Goal: Transaction & Acquisition: Purchase product/service

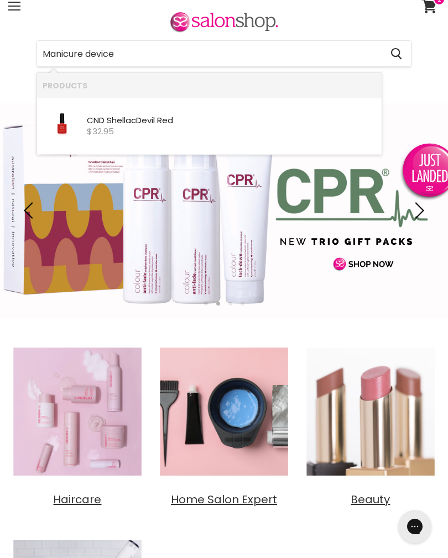
type input "Manicure device"
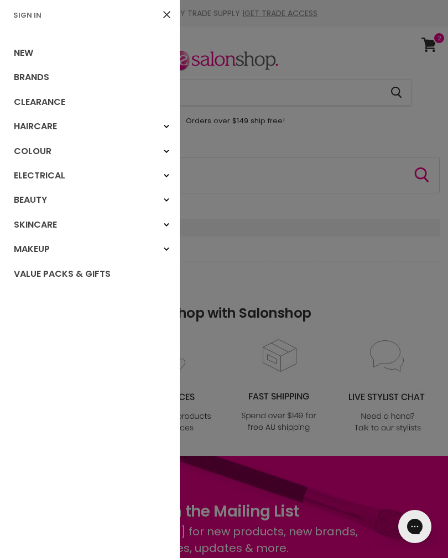
click at [170, 179] on div "Electrical" at bounding box center [166, 176] width 20 height 20
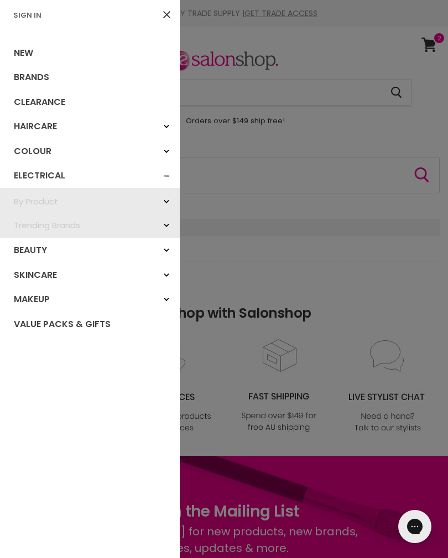
click at [166, 196] on div "By Product" at bounding box center [166, 202] width 20 height 20
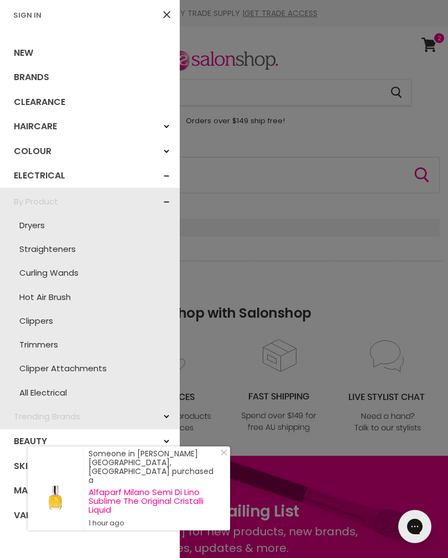
click at [57, 340] on link "Trimmers" at bounding box center [90, 345] width 169 height 24
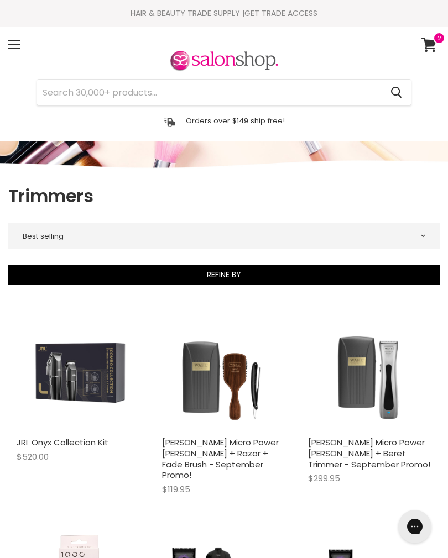
click at [18, 39] on div "Menu" at bounding box center [14, 44] width 23 height 25
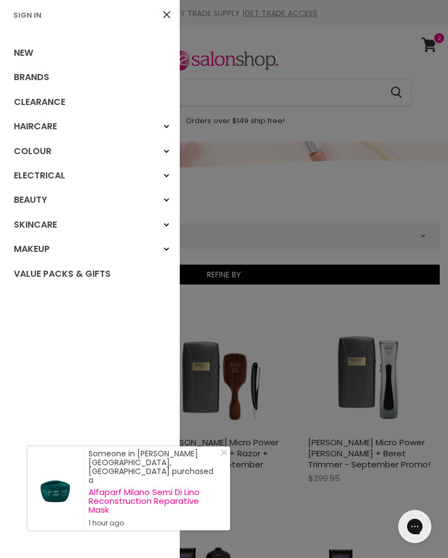
click at [167, 200] on icon "Main menu" at bounding box center [167, 200] width 6 height 4
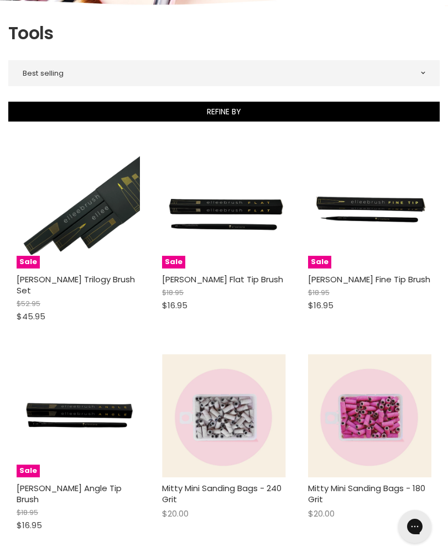
scroll to position [167, 0]
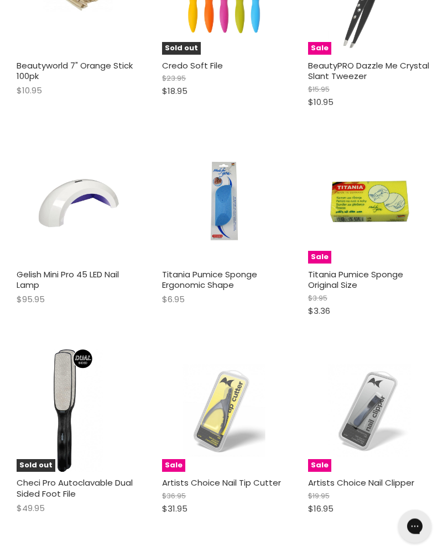
scroll to position [5552, 0]
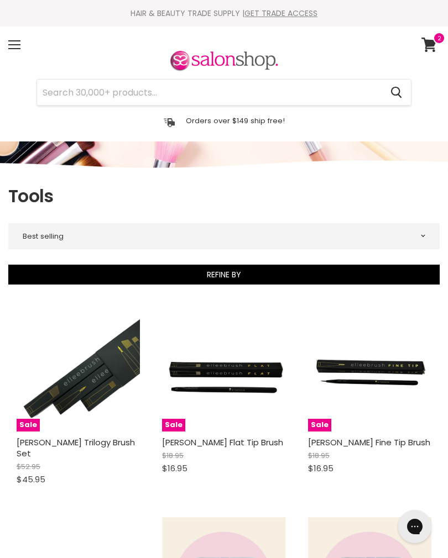
click at [23, 43] on div "Menu" at bounding box center [14, 44] width 23 height 25
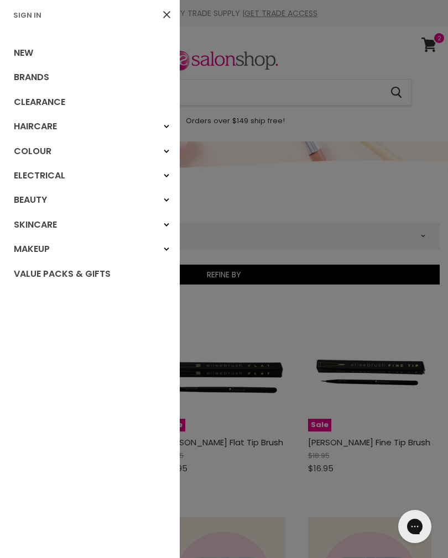
click at [169, 195] on div "Beauty" at bounding box center [166, 200] width 20 height 20
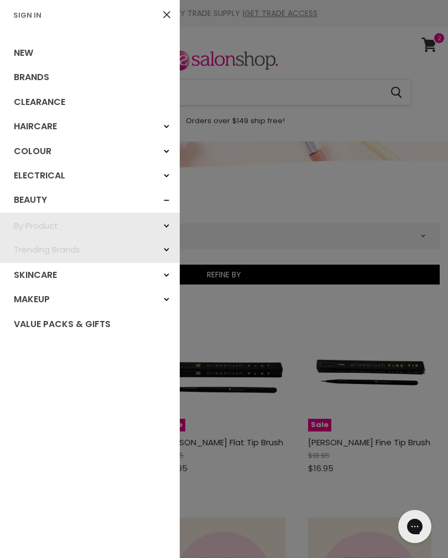
click at [64, 214] on link "By Product" at bounding box center [90, 226] width 180 height 24
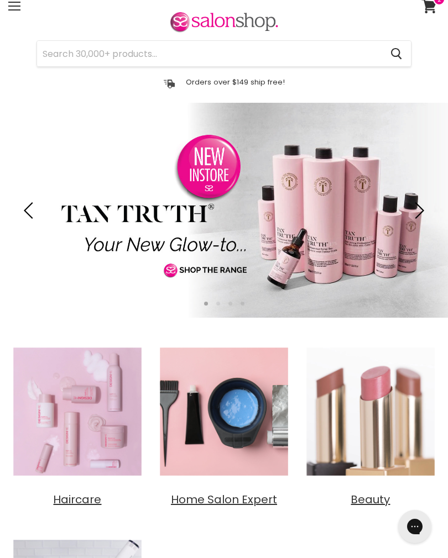
click at [293, 60] on input "Search" at bounding box center [209, 53] width 344 height 25
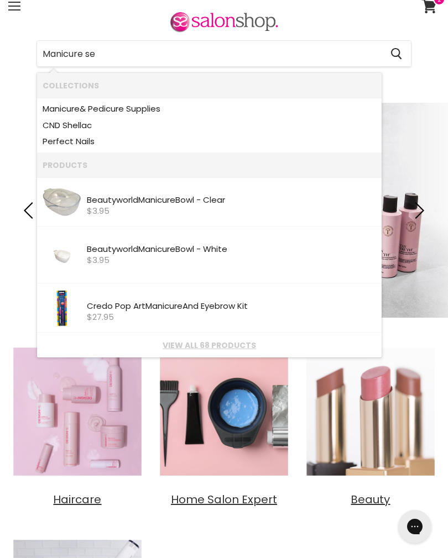
type input "Manicure set"
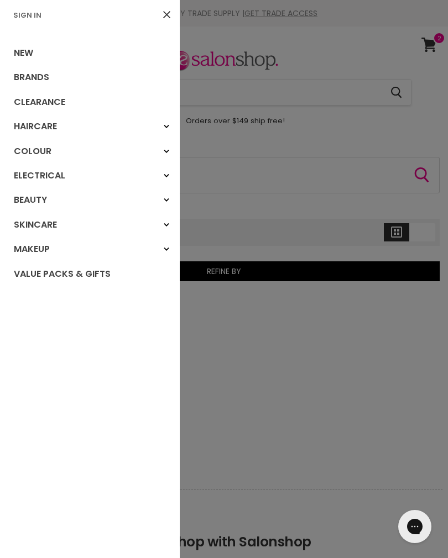
click at [190, 226] on div at bounding box center [224, 279] width 448 height 558
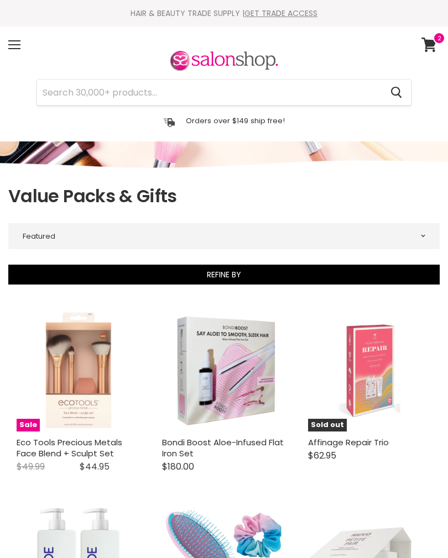
select select "manual"
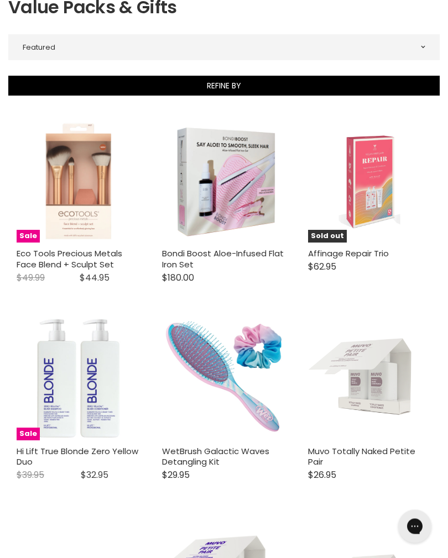
scroll to position [193, 0]
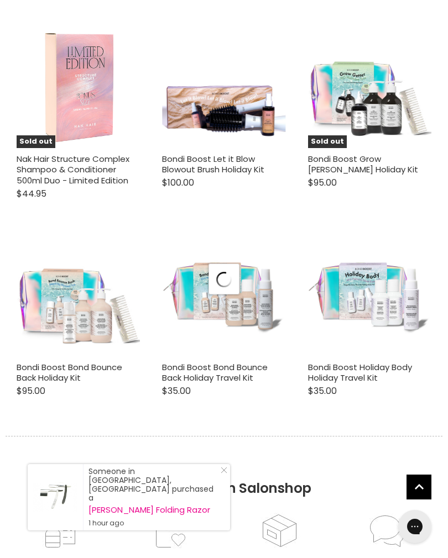
select select "manual"
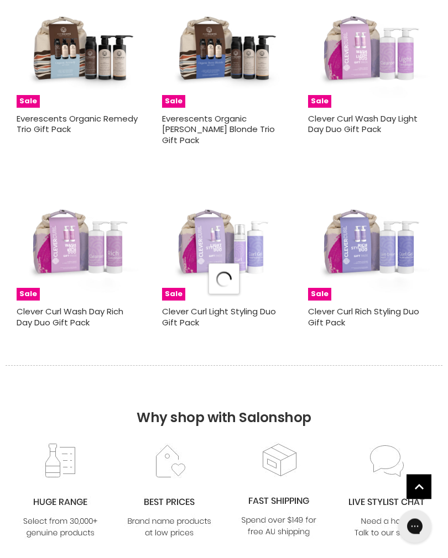
select select "manual"
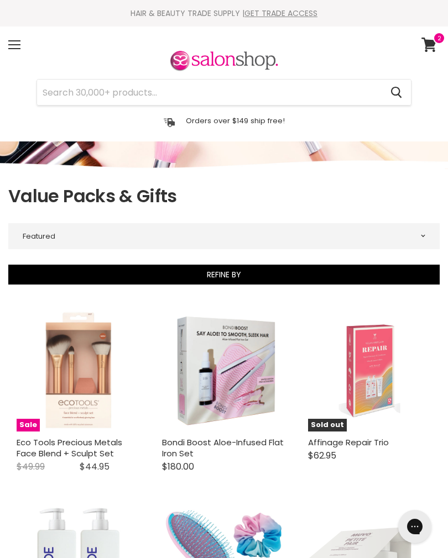
click at [19, 40] on span at bounding box center [14, 40] width 12 height 1
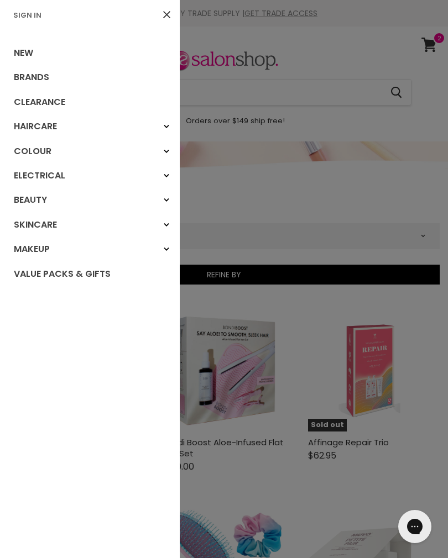
click at [166, 174] on icon "Main menu" at bounding box center [167, 176] width 6 height 4
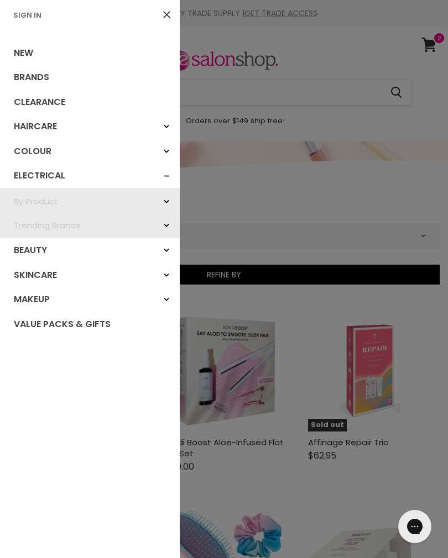
click at [167, 221] on div "Trending Brands" at bounding box center [166, 226] width 20 height 20
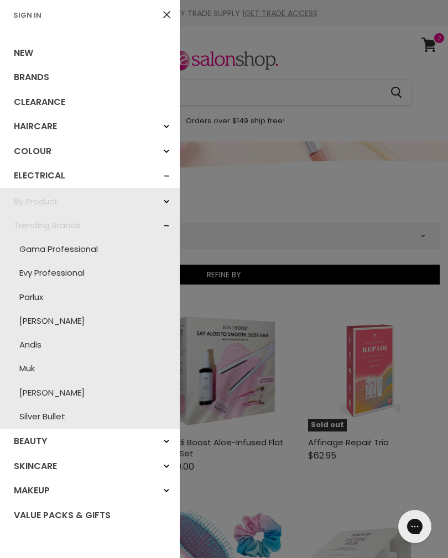
click at [169, 197] on div "By Product" at bounding box center [166, 202] width 20 height 20
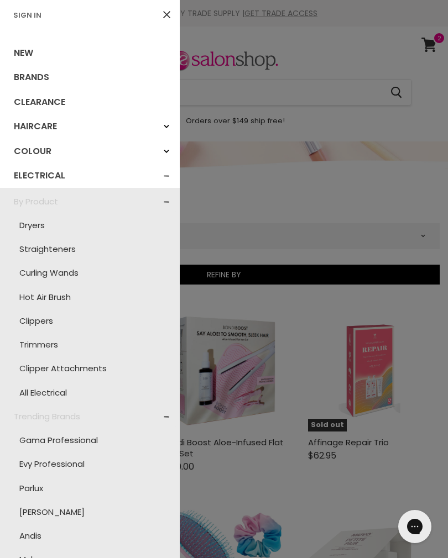
click at [57, 388] on link "All Electrical" at bounding box center [90, 393] width 169 height 24
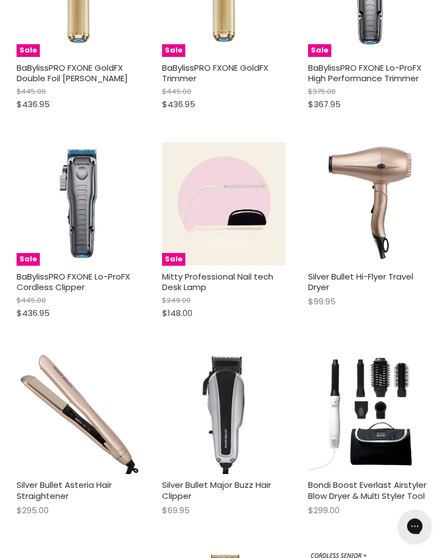
scroll to position [7032, 0]
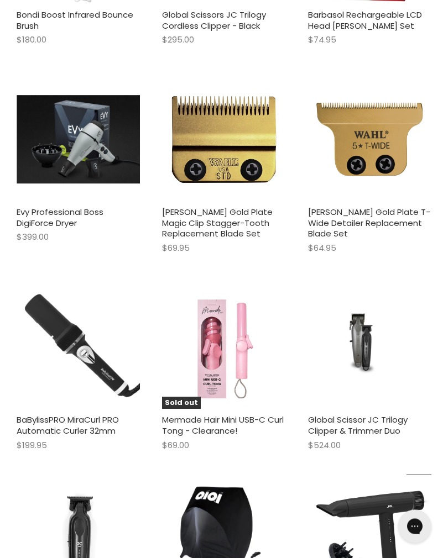
scroll to position [9962, 0]
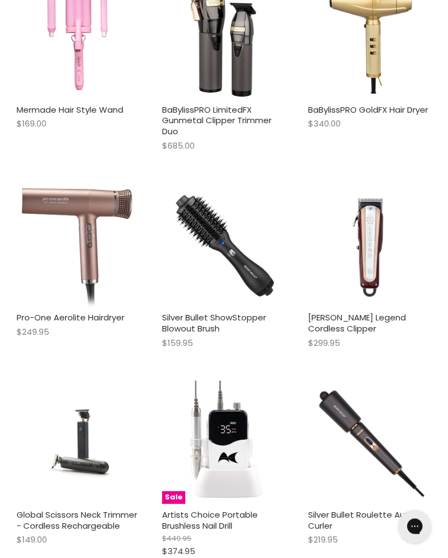
scroll to position [16380, 0]
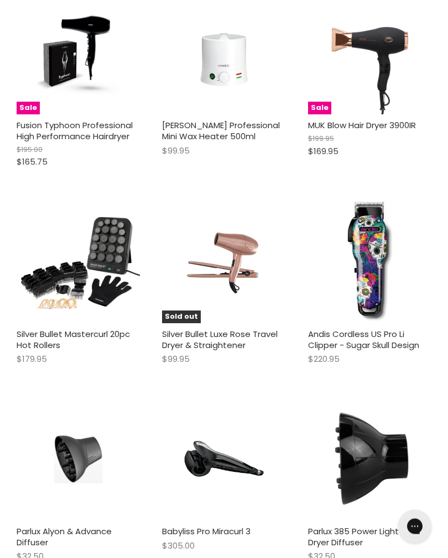
scroll to position [22775, 0]
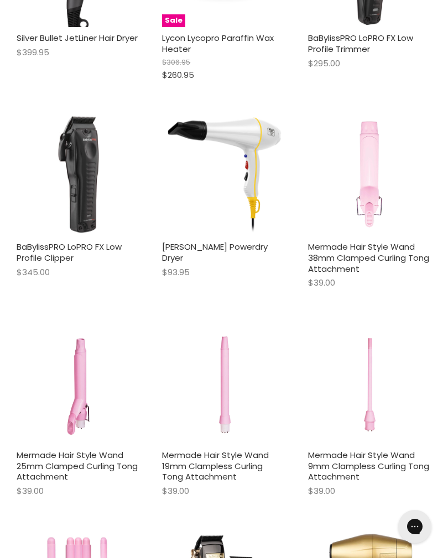
scroll to position [14703, 0]
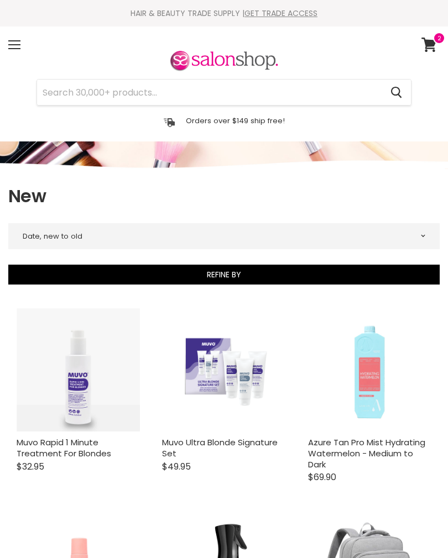
select select "created-descending"
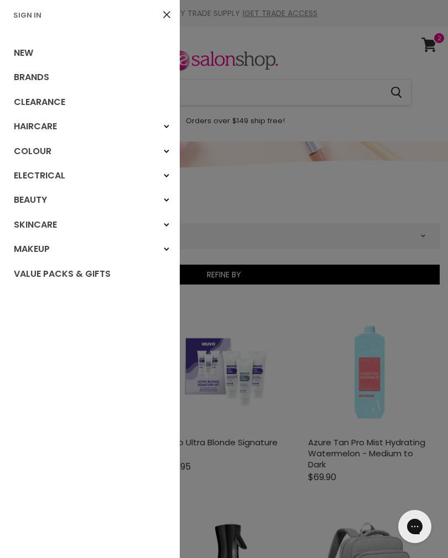
click at [14, 48] on link "New" at bounding box center [90, 53] width 180 height 24
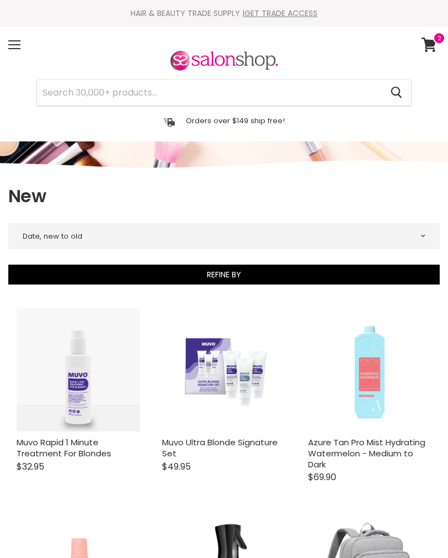
select select "created-descending"
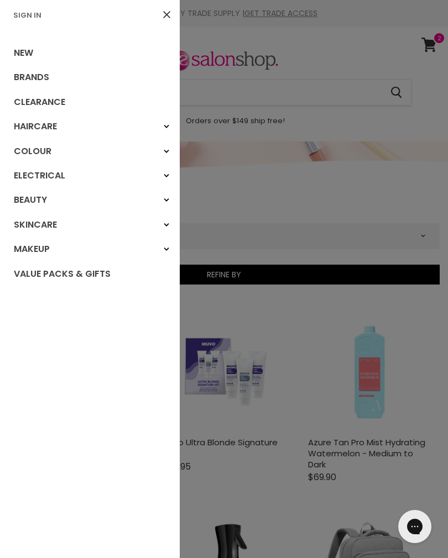
click at [164, 204] on div "Beauty" at bounding box center [166, 200] width 20 height 20
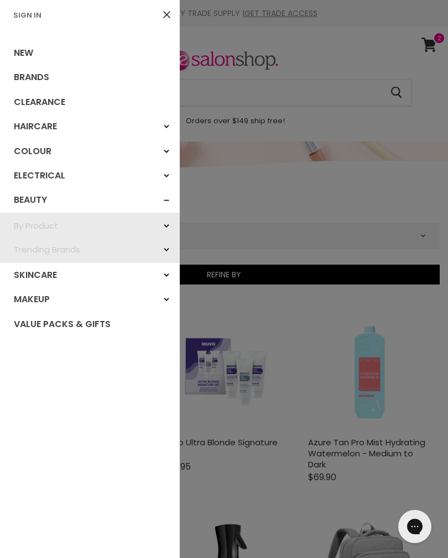
click at [160, 234] on link "By Product" at bounding box center [90, 226] width 180 height 24
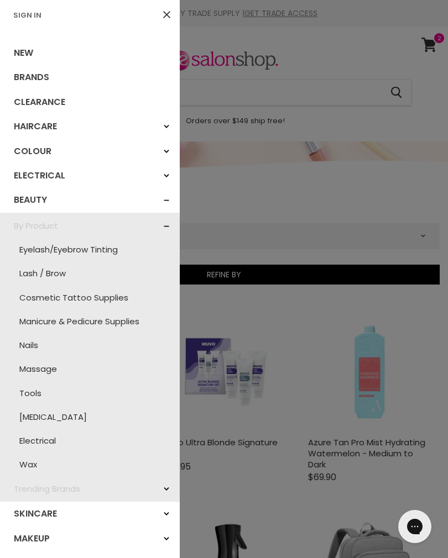
click at [34, 344] on link "Nails" at bounding box center [90, 345] width 169 height 24
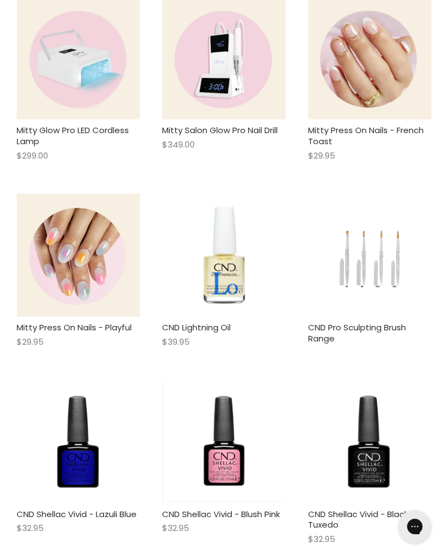
scroll to position [315, 0]
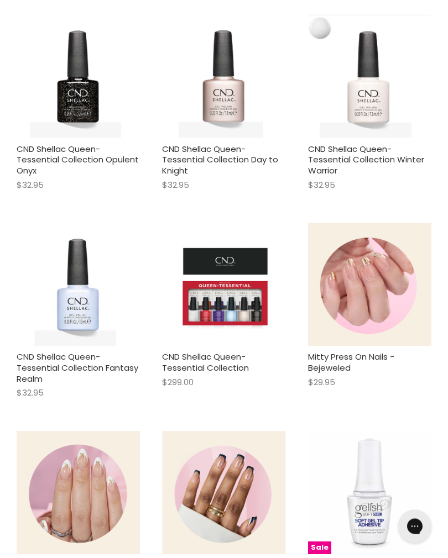
scroll to position [6791, 0]
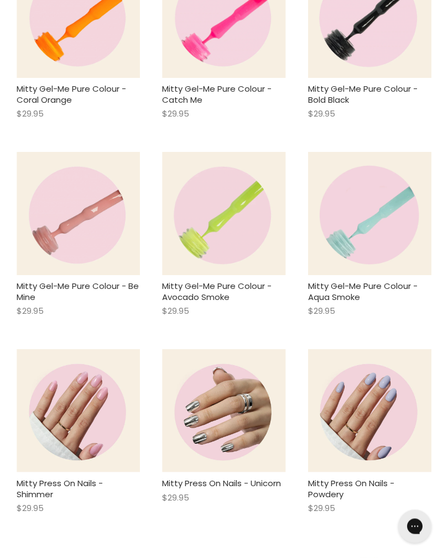
scroll to position [11446, 0]
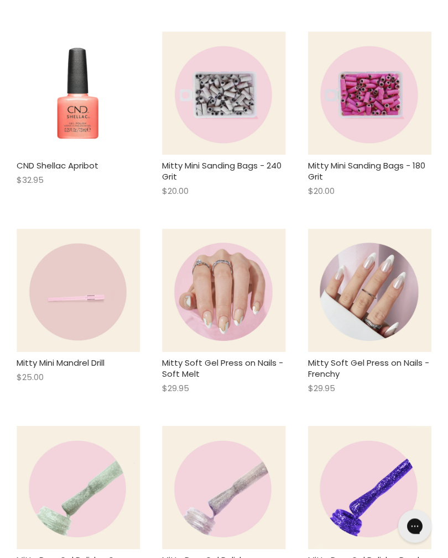
scroll to position [12728, 0]
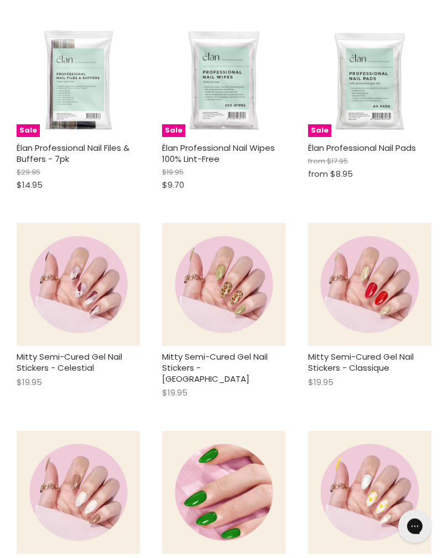
scroll to position [16974, 0]
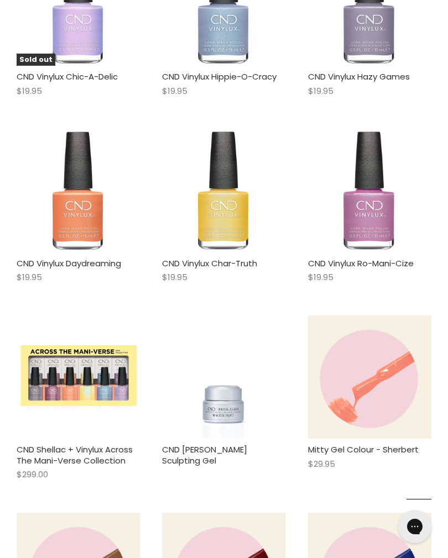
scroll to position [19061, 0]
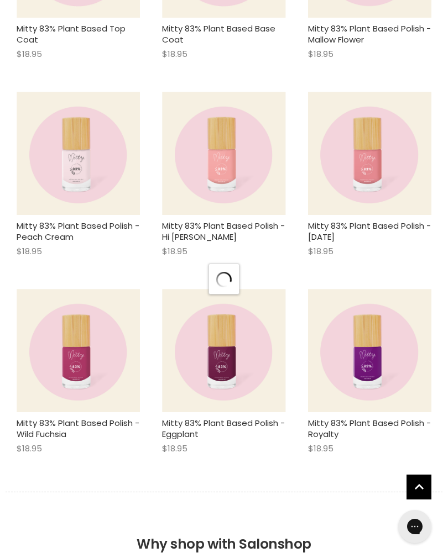
scroll to position [22090, 0]
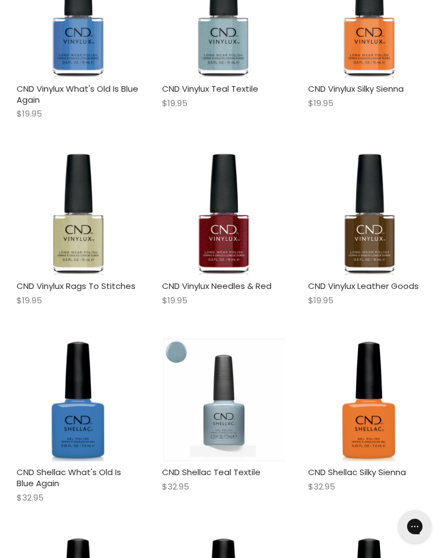
scroll to position [25433, 0]
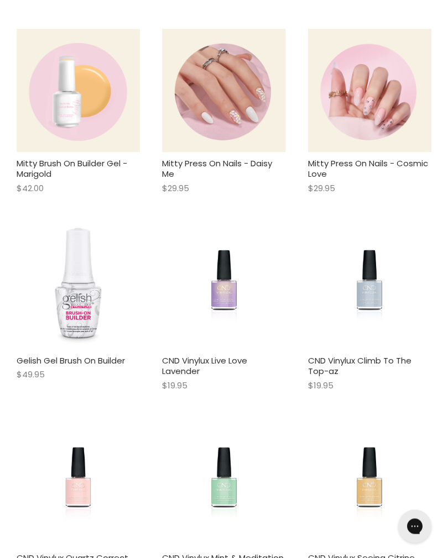
scroll to position [28323, 0]
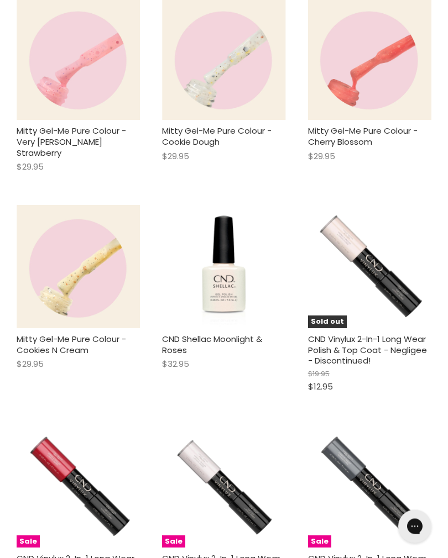
scroll to position [34170, 0]
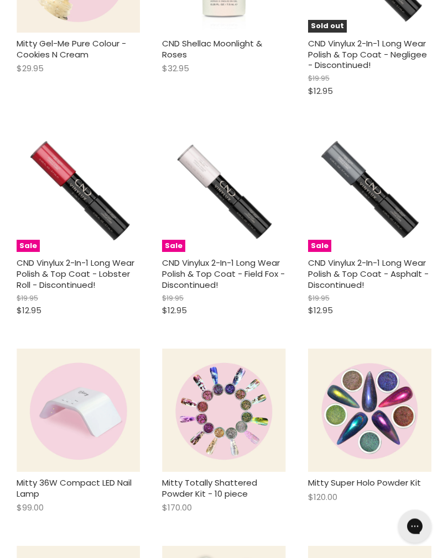
scroll to position [34518, 0]
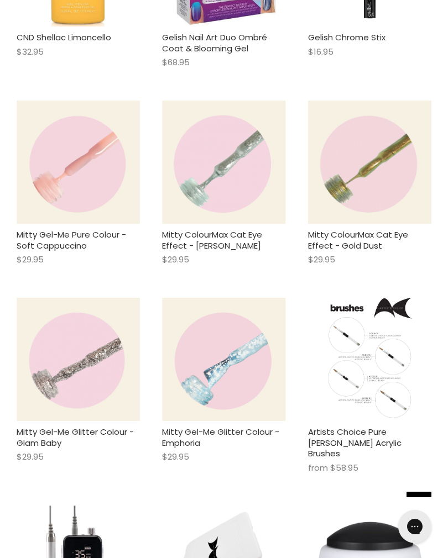
scroll to position [38484, 0]
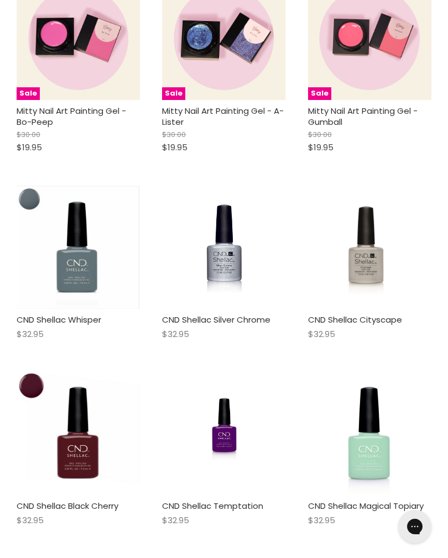
scroll to position [42982, 0]
